Goal: Find specific page/section: Find specific page/section

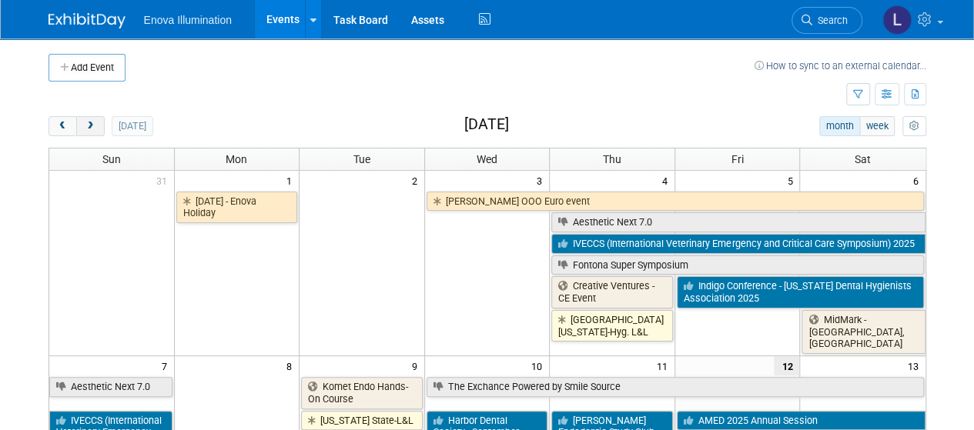
click at [86, 129] on span "next" at bounding box center [91, 127] width 12 height 10
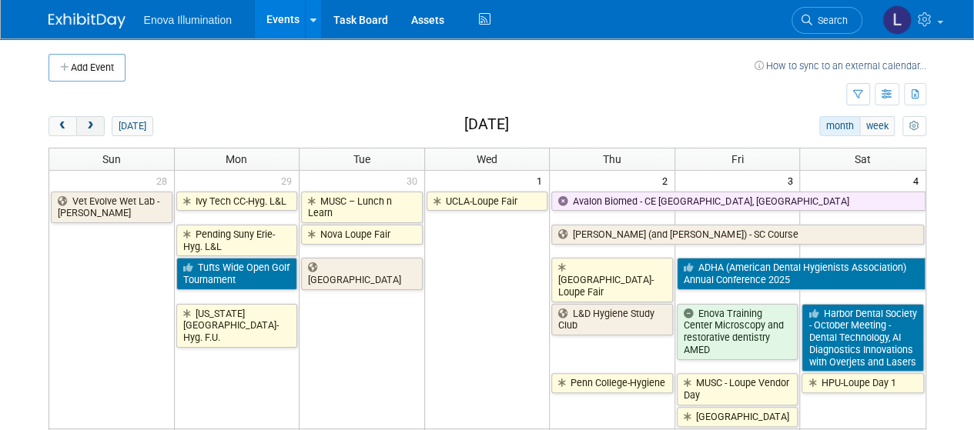
click at [86, 129] on span "next" at bounding box center [91, 127] width 12 height 10
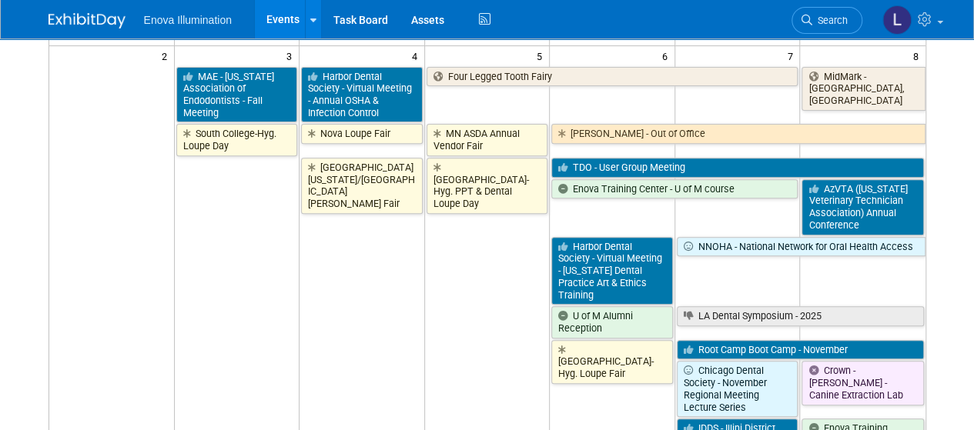
scroll to position [69, 0]
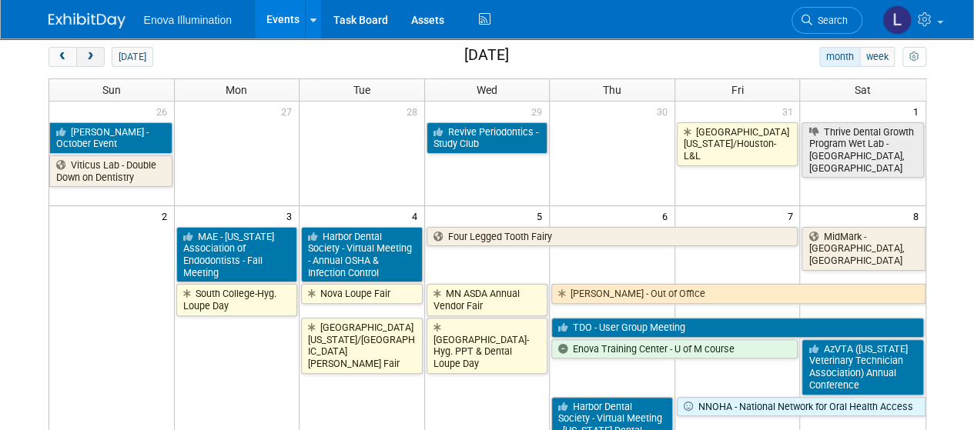
click at [85, 55] on span "next" at bounding box center [91, 57] width 12 height 10
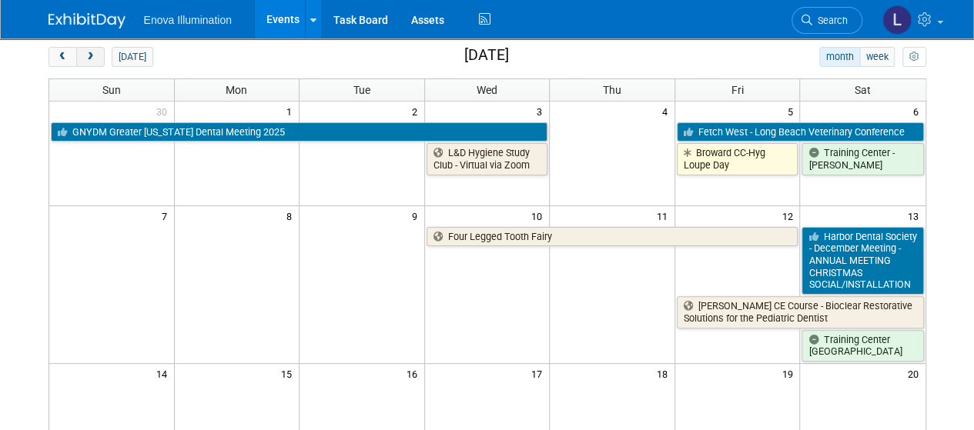
click at [85, 52] on span "next" at bounding box center [91, 57] width 12 height 10
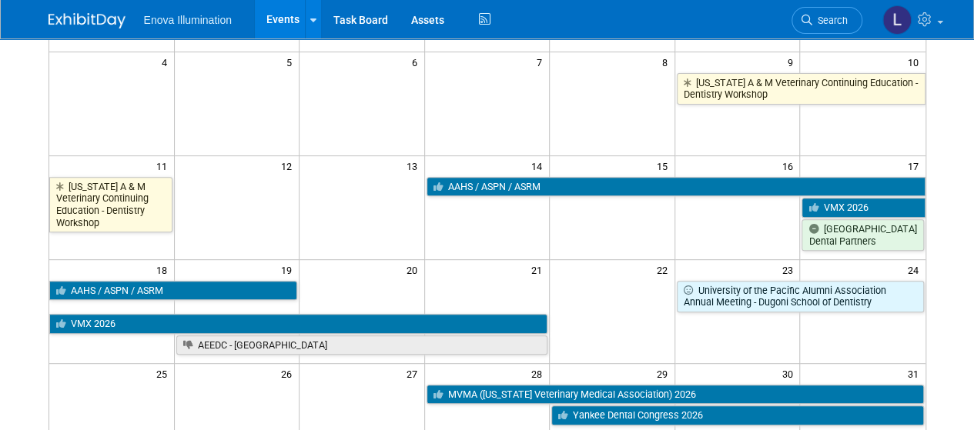
scroll to position [300, 0]
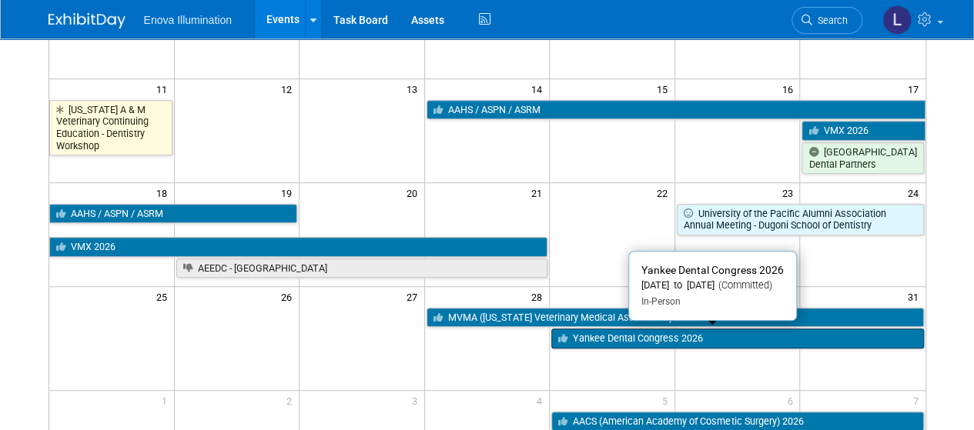
click at [571, 336] on icon at bounding box center [565, 339] width 15 height 10
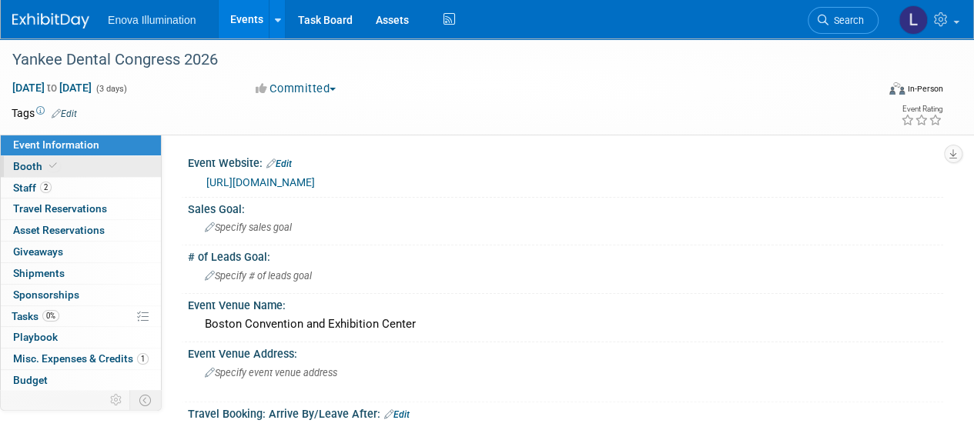
click at [81, 166] on link "Booth" at bounding box center [81, 166] width 160 height 21
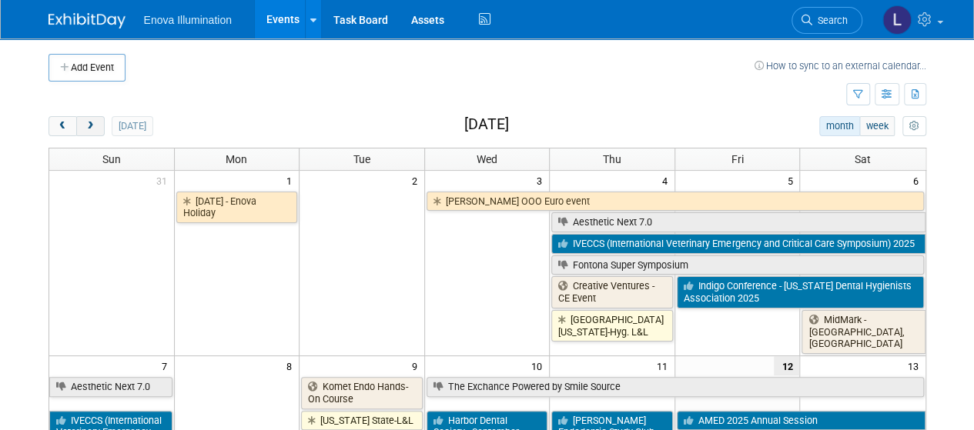
click at [97, 130] on button "next" at bounding box center [90, 126] width 28 height 20
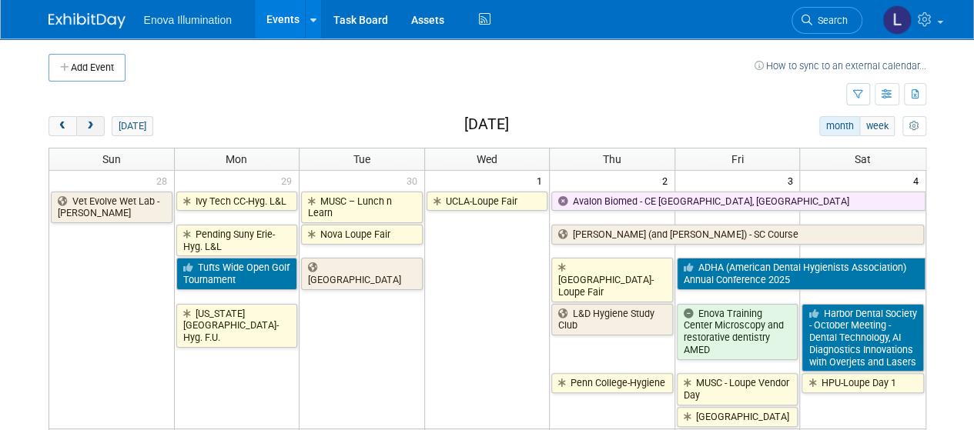
click at [97, 130] on button "next" at bounding box center [90, 126] width 28 height 20
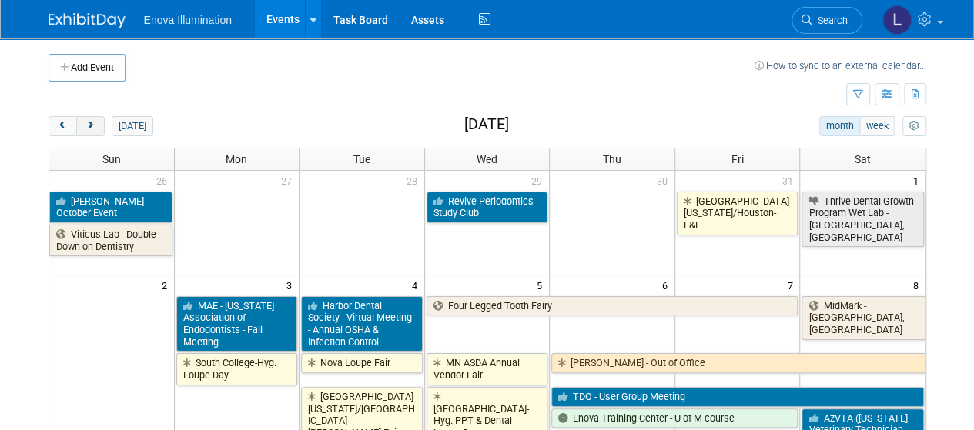
click at [97, 130] on button "next" at bounding box center [90, 126] width 28 height 20
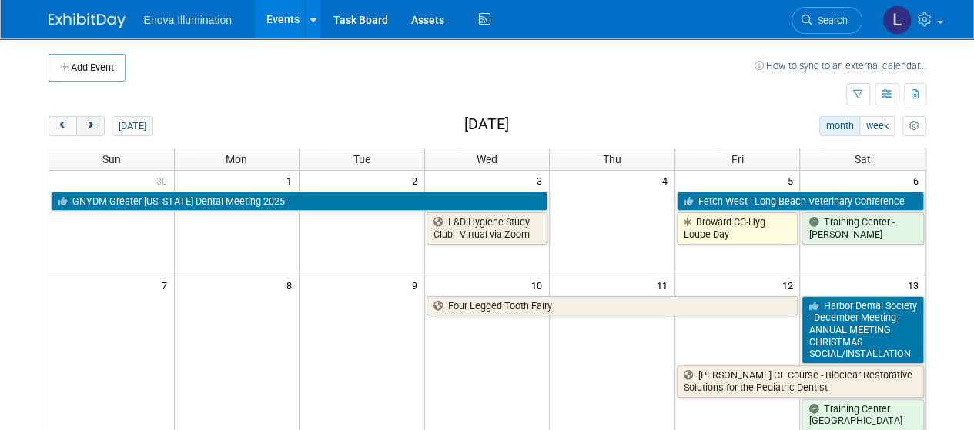
click at [97, 130] on button "next" at bounding box center [90, 126] width 28 height 20
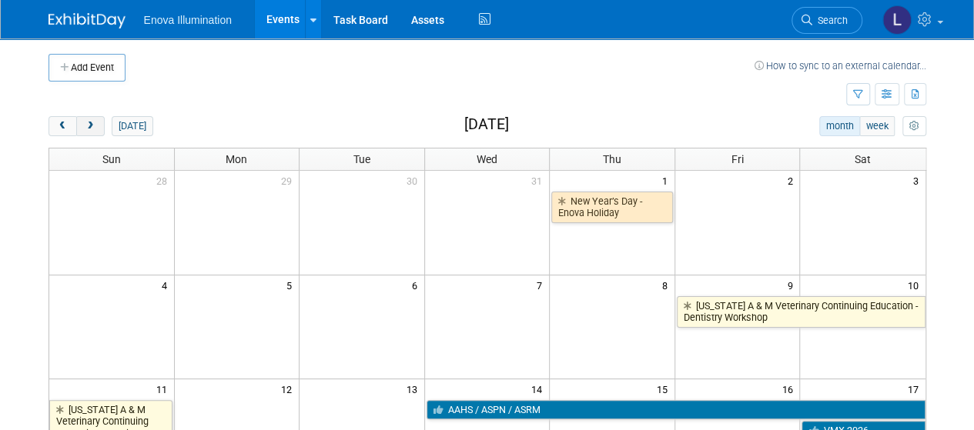
click at [97, 130] on button "next" at bounding box center [90, 126] width 28 height 20
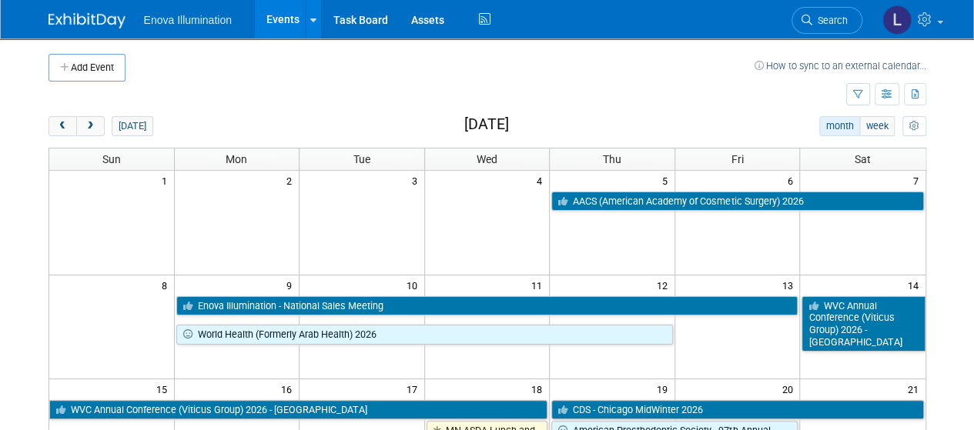
scroll to position [77, 0]
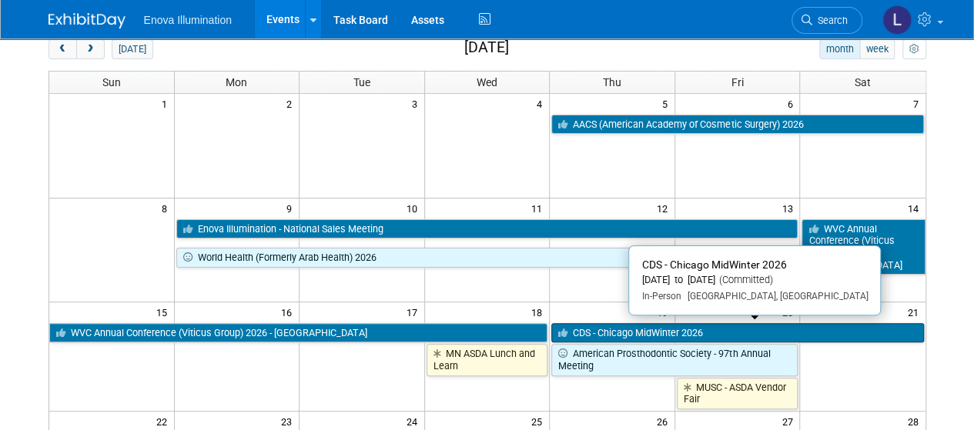
click at [608, 335] on link "CDS - Chicago MidWinter 2026" at bounding box center [737, 333] width 372 height 20
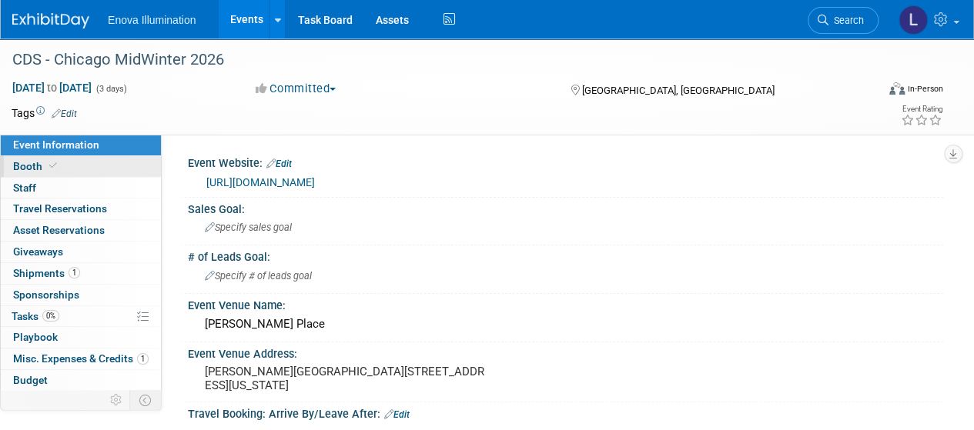
click at [70, 161] on link "Booth" at bounding box center [81, 166] width 160 height 21
